Goal: Task Accomplishment & Management: Use online tool/utility

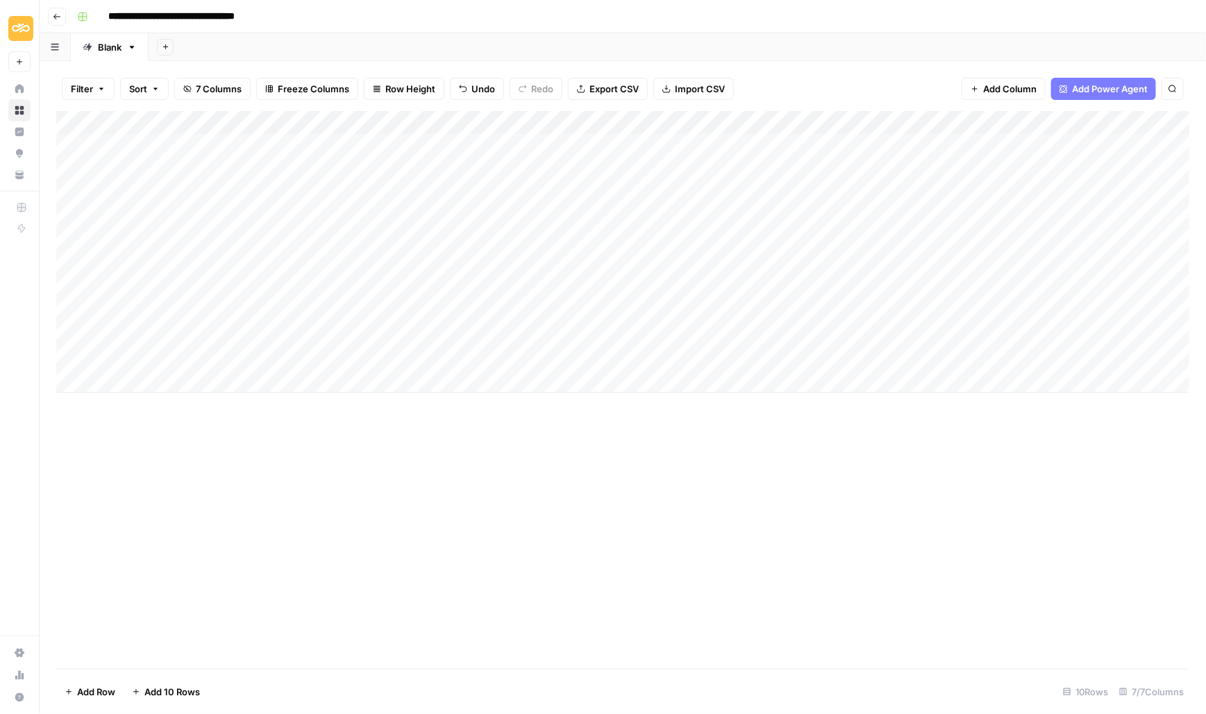
click at [791, 144] on div "Add Column" at bounding box center [623, 252] width 1134 height 282
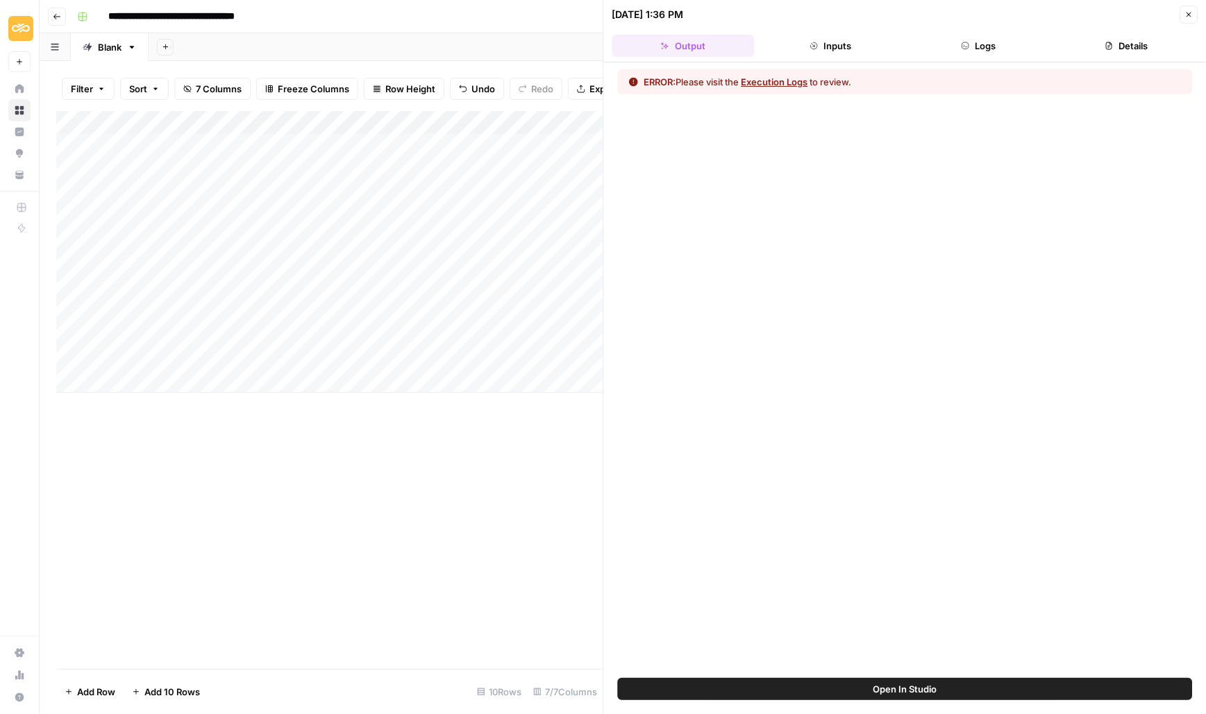
click at [777, 83] on button "Execution Logs" at bounding box center [774, 82] width 67 height 14
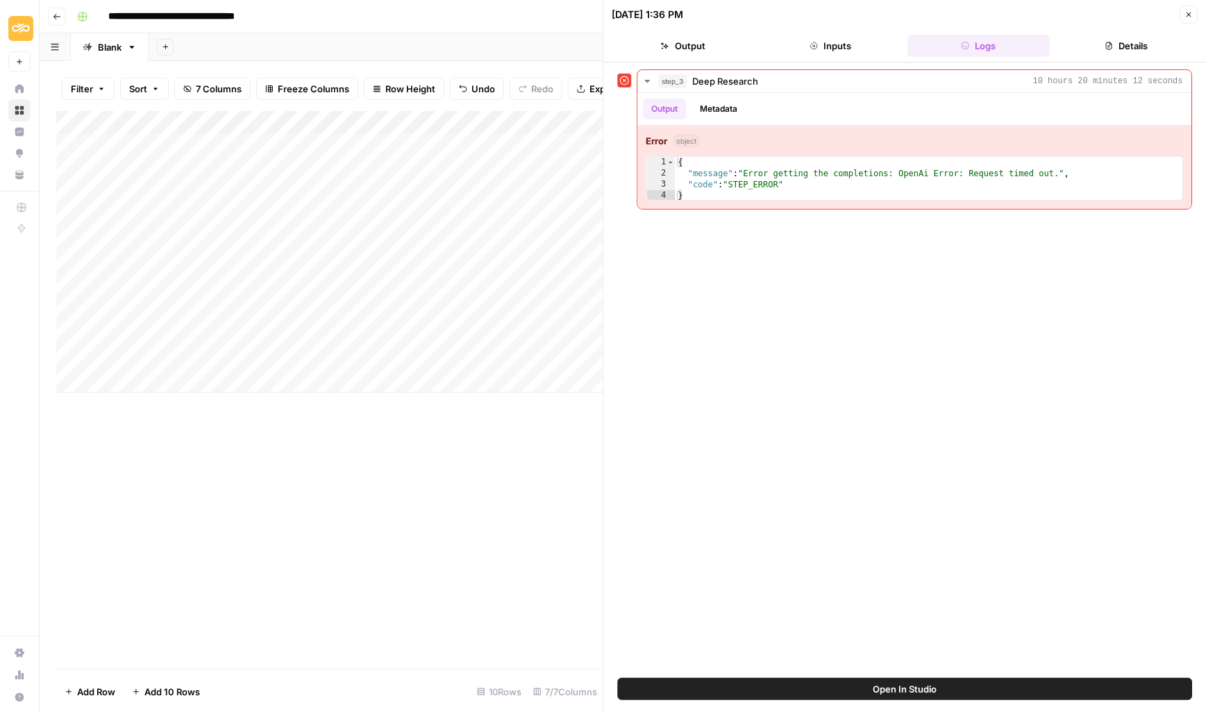
click at [1188, 19] on button "Close" at bounding box center [1189, 15] width 18 height 18
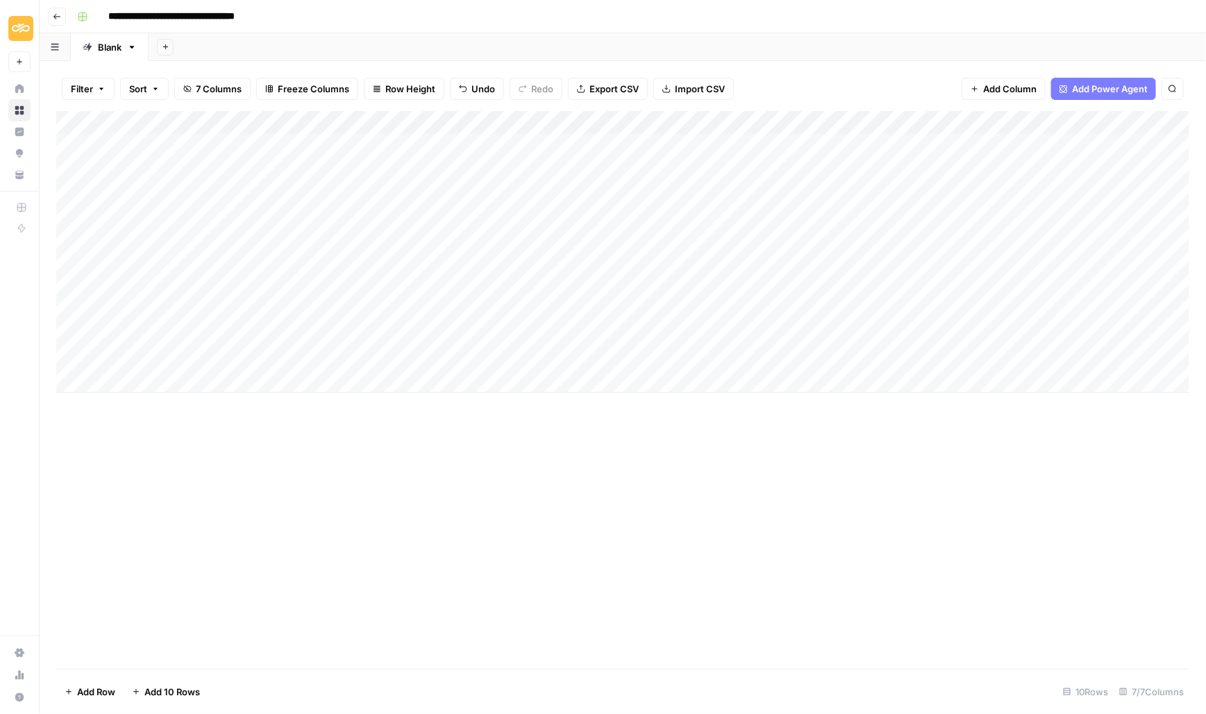
click at [844, 125] on div "Add Column" at bounding box center [623, 252] width 1134 height 282
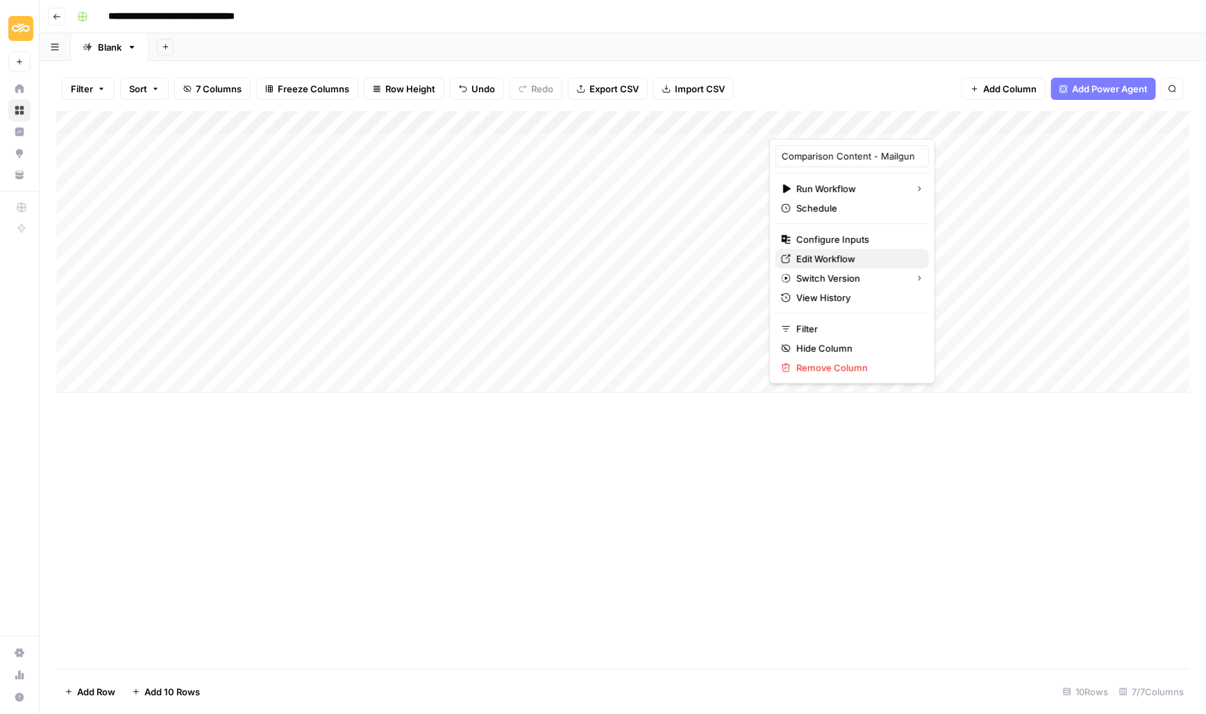
click at [836, 257] on span "Edit Workflow" at bounding box center [856, 259] width 121 height 14
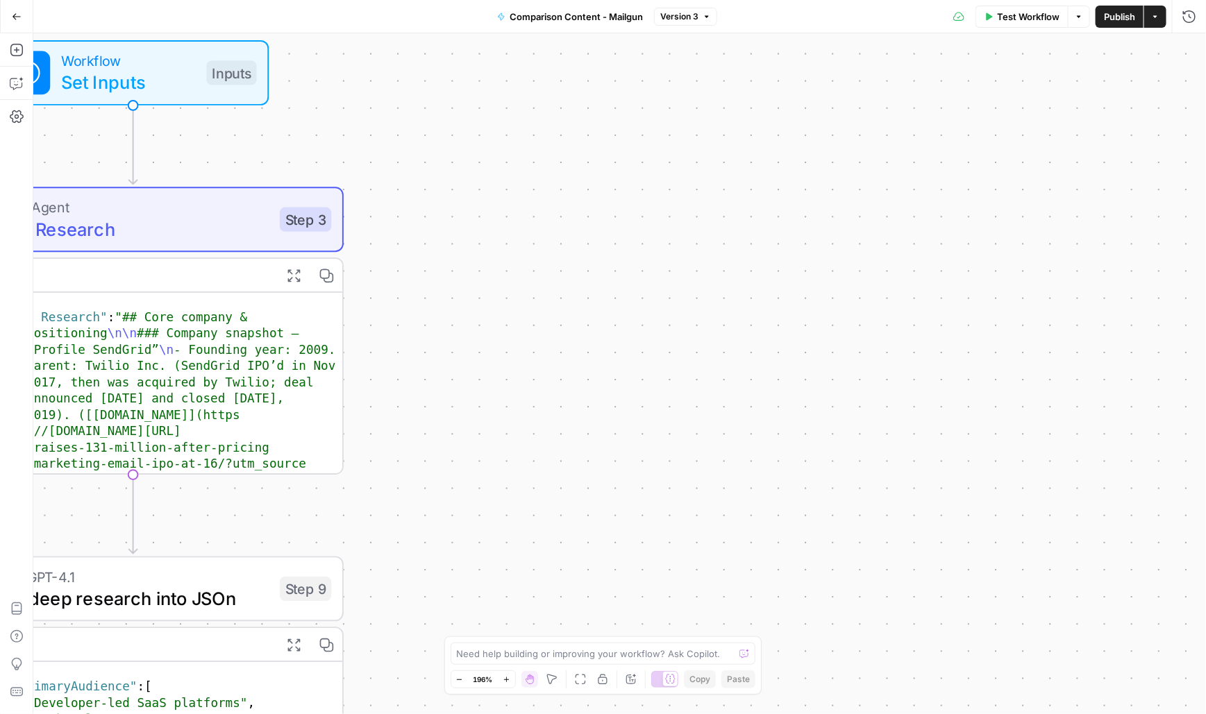
drag, startPoint x: 600, startPoint y: 344, endPoint x: 977, endPoint y: 344, distance: 377.7
click at [977, 344] on div "Workflow Set Inputs Inputs Power Agent Deep Research Step 3 Output Expand Outpu…" at bounding box center [619, 373] width 1173 height 681
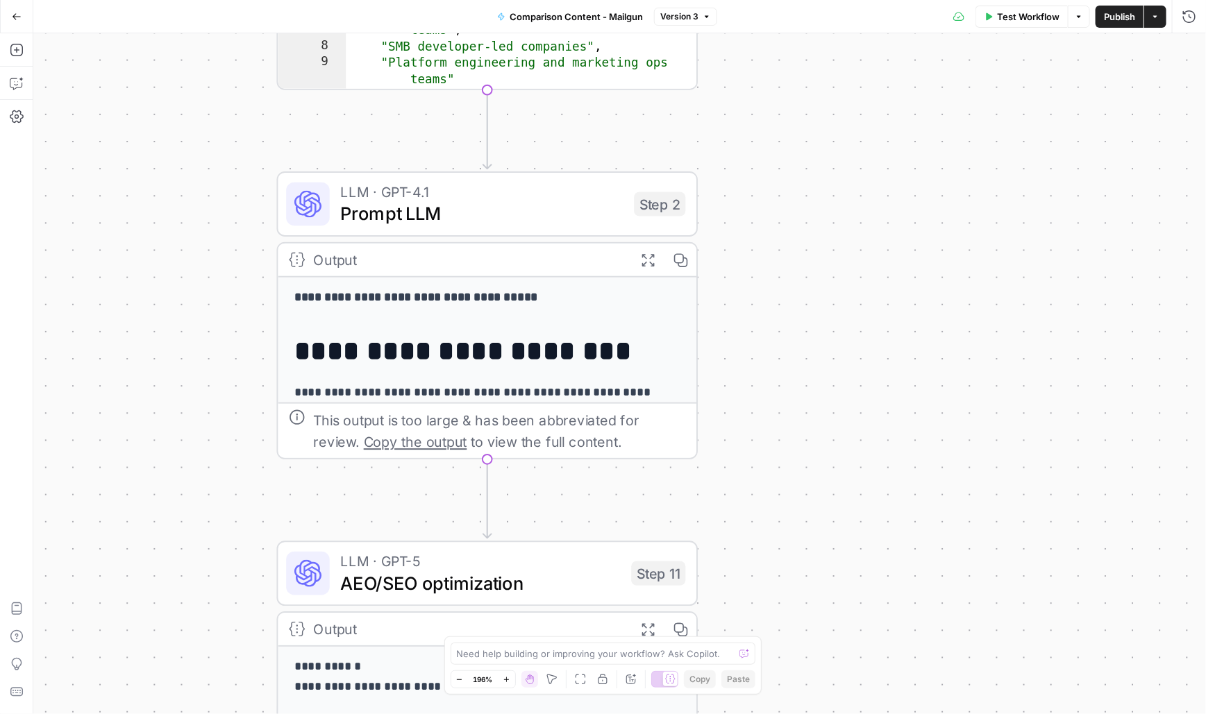
click at [432, 215] on span "Prompt LLM" at bounding box center [482, 213] width 283 height 27
